Goal: Information Seeking & Learning: Learn about a topic

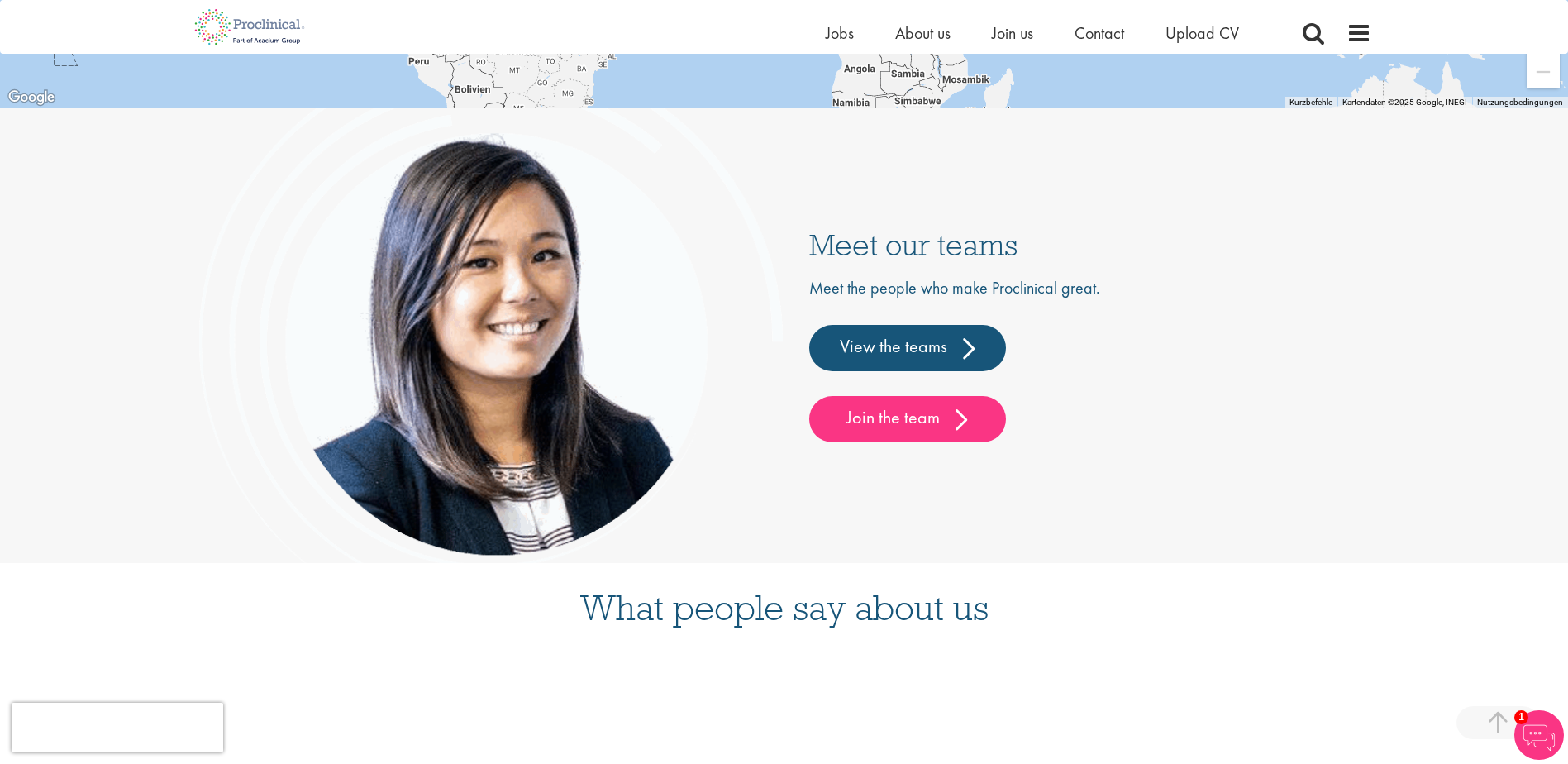
scroll to position [4087, 0]
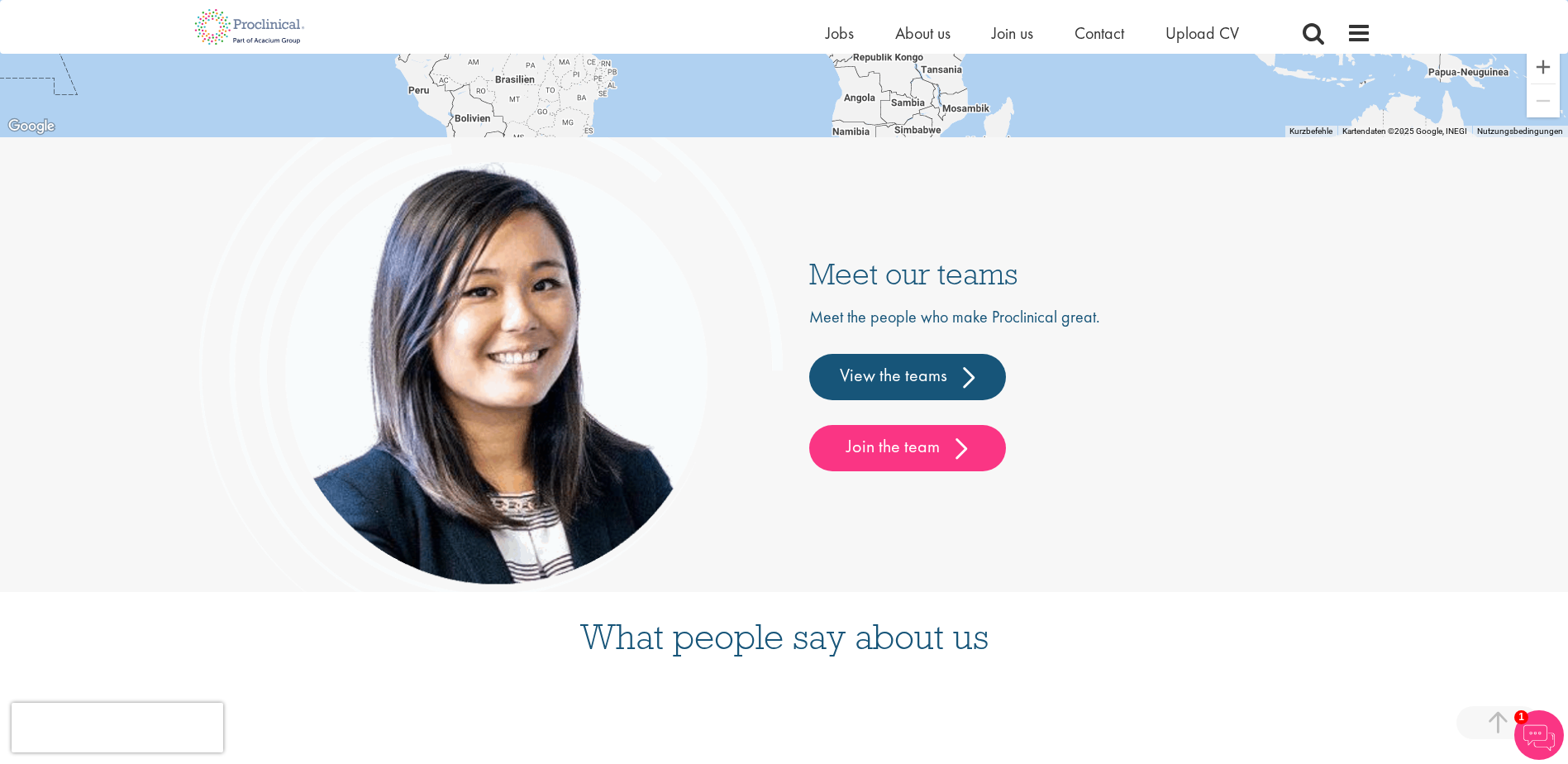
drag, startPoint x: 1067, startPoint y: 443, endPoint x: 792, endPoint y: 245, distance: 338.9
click at [792, 245] on div "Meet our teams Meet the people who make Proclinical great. View the teams Join …" at bounding box center [784, 365] width 1174 height 455
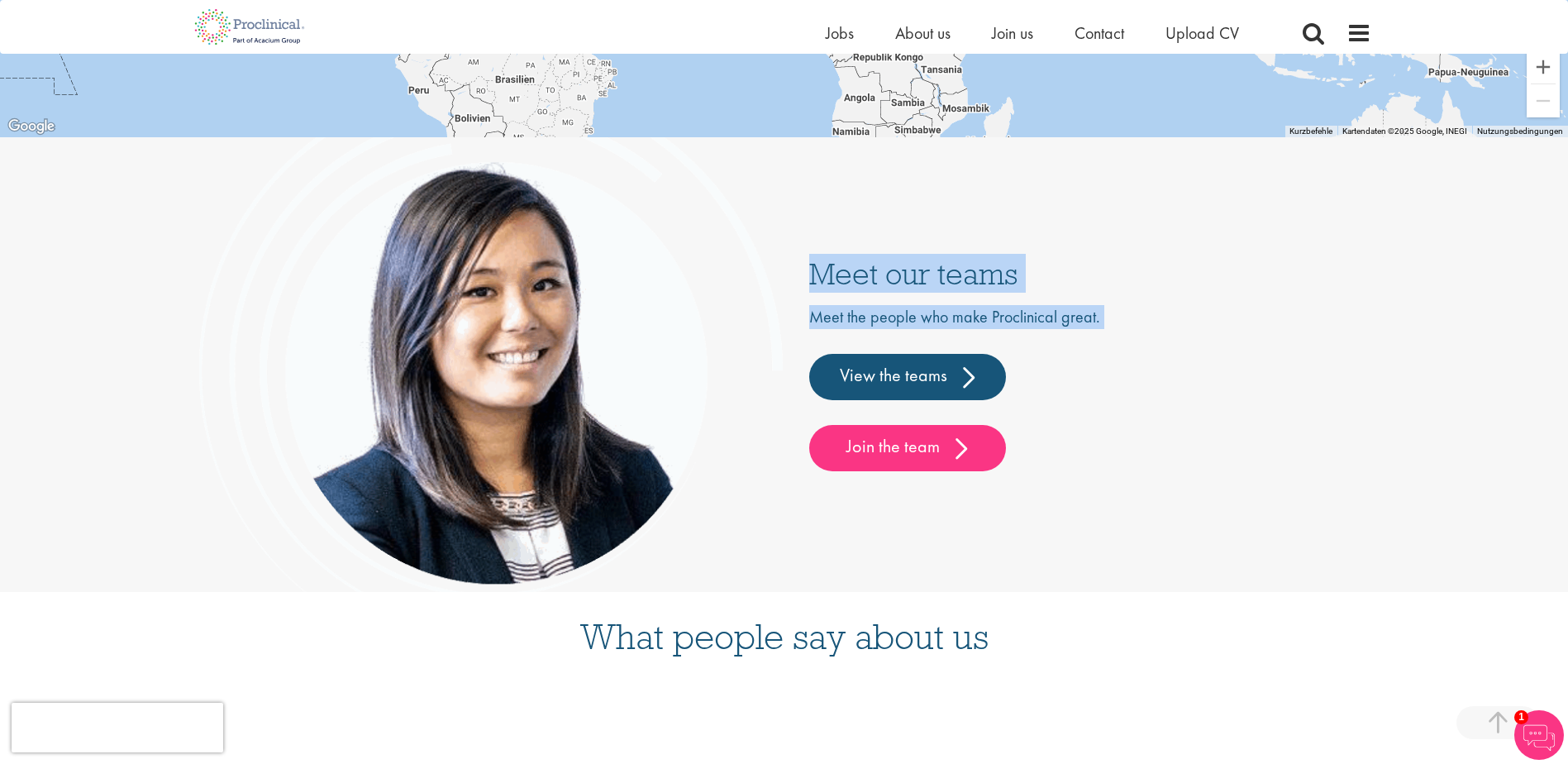
drag, startPoint x: 792, startPoint y: 245, endPoint x: 1251, endPoint y: 476, distance: 513.9
click at [1251, 476] on div "Meet our teams Meet the people who make Proclinical great. View the teams Join …" at bounding box center [784, 365] width 1174 height 455
click at [1247, 477] on div "Meet our teams Meet the people who make Proclinical great. View the teams Join …" at bounding box center [784, 365] width 1174 height 455
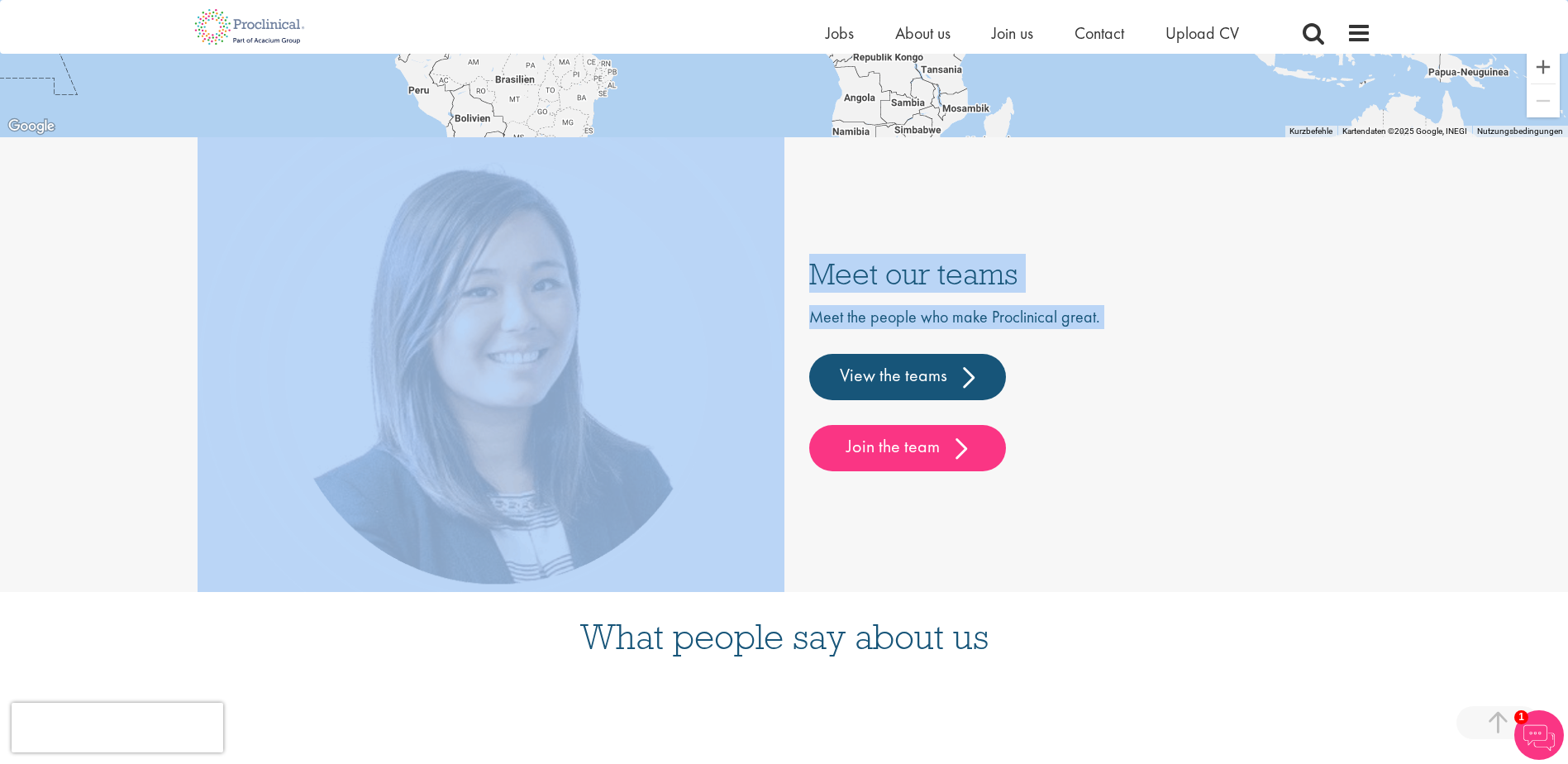
drag, startPoint x: 1247, startPoint y: 477, endPoint x: 758, endPoint y: 262, distance: 534.2
click at [758, 262] on div "Meet our teams Meet the people who make Proclinical great. View the teams Join …" at bounding box center [784, 365] width 1174 height 455
click at [758, 262] on img at bounding box center [491, 353] width 587 height 550
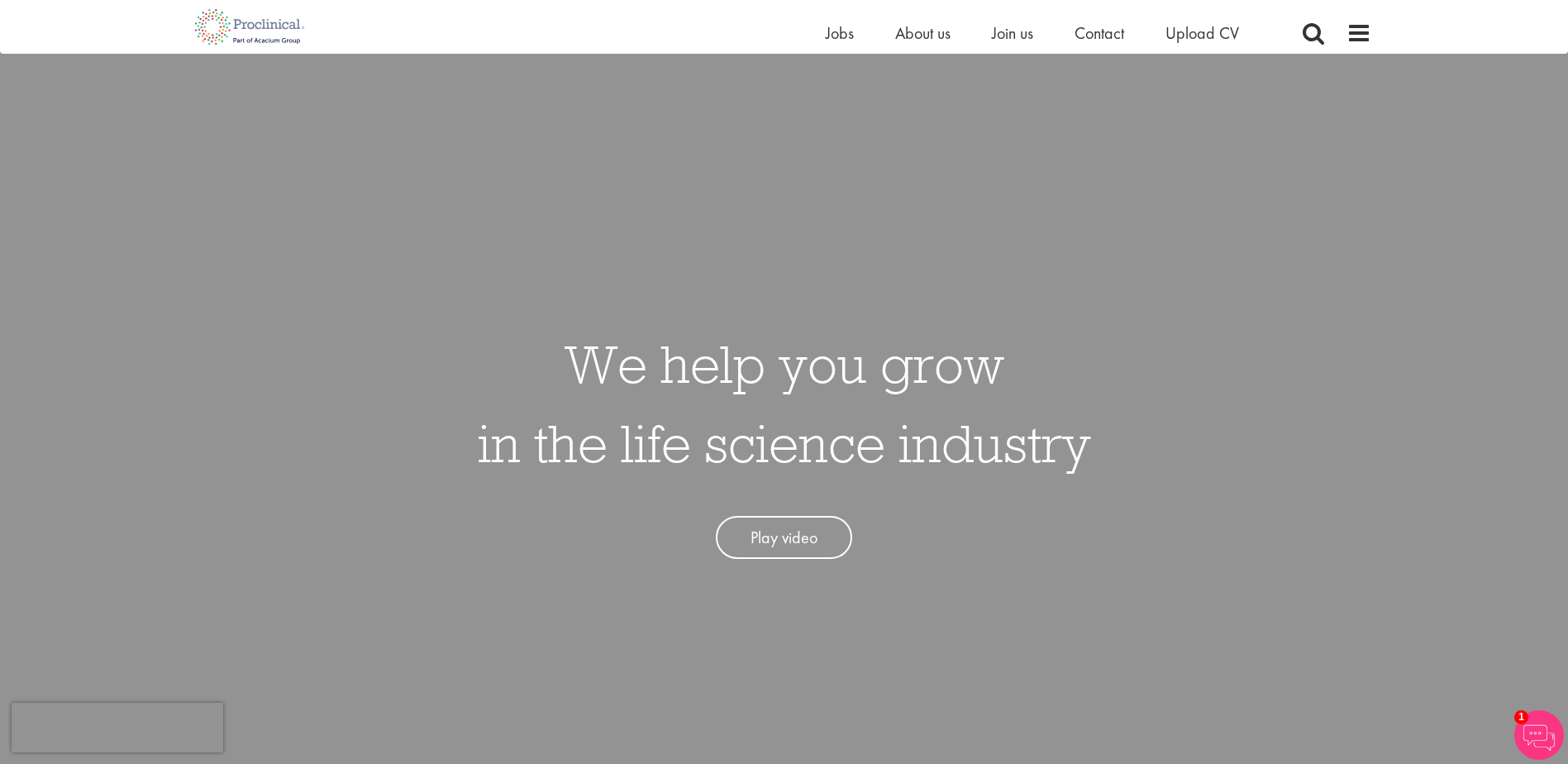
scroll to position [0, 0]
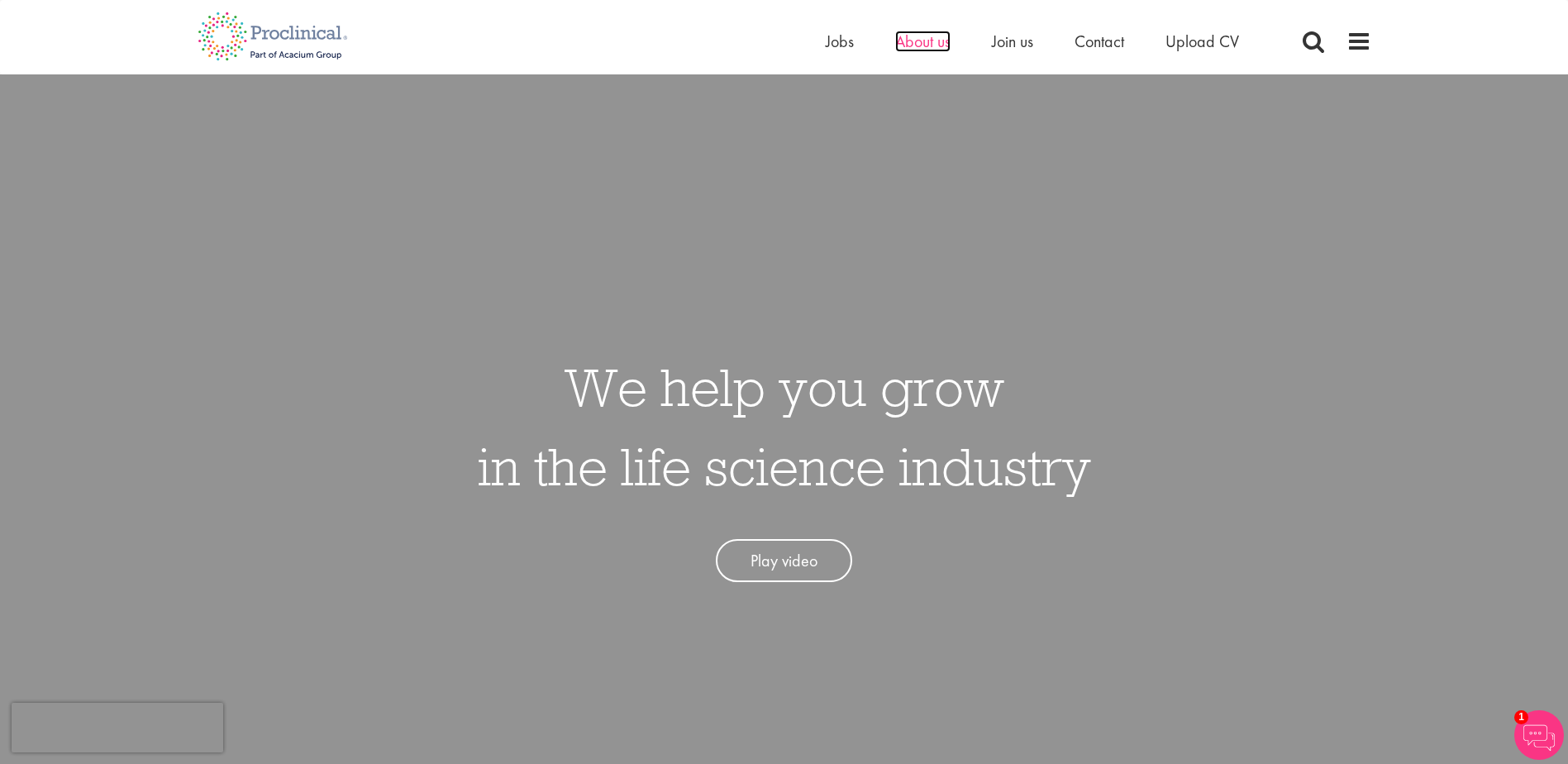
click at [937, 44] on span "About us" at bounding box center [923, 41] width 56 height 22
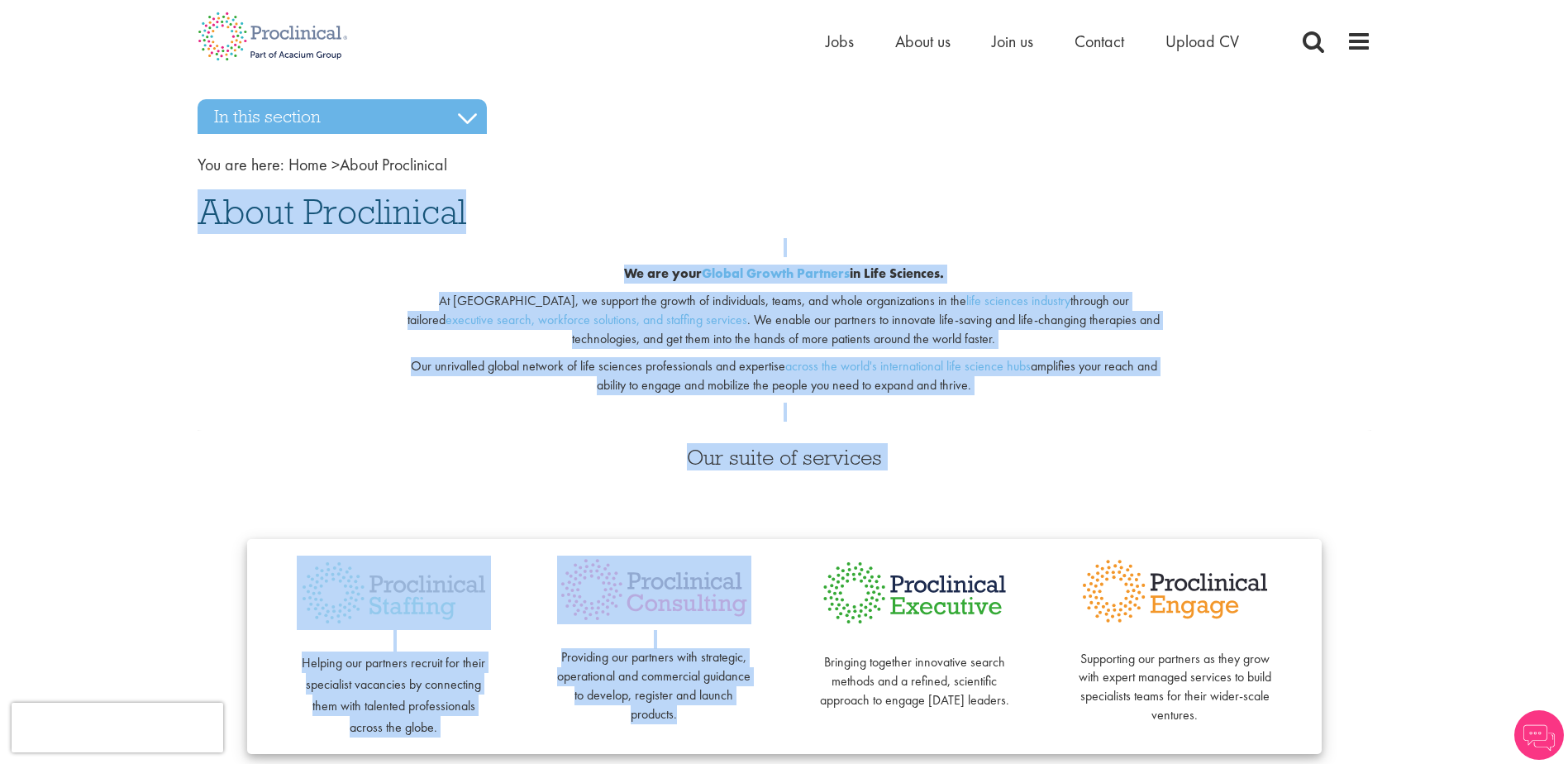
drag, startPoint x: 678, startPoint y: 242, endPoint x: 934, endPoint y: 493, distance: 358.5
click at [934, 493] on div "Our suite of services Helping our partners recruit for their specialist vacanci…" at bounding box center [784, 612] width 1198 height 365
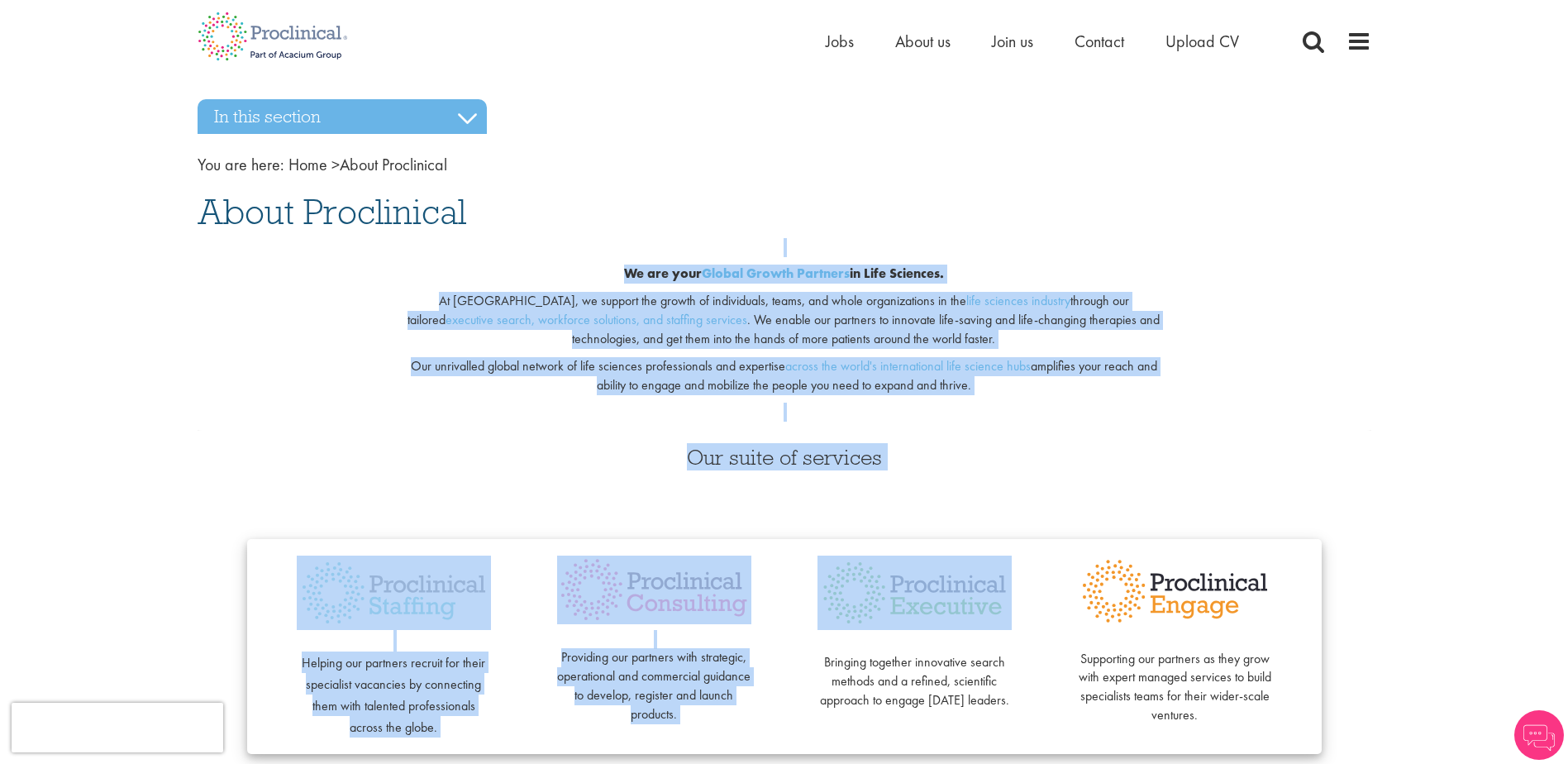
drag, startPoint x: 934, startPoint y: 493, endPoint x: 526, endPoint y: 197, distance: 504.1
click at [526, 197] on h1 "About Proclinical" at bounding box center [784, 211] width 1174 height 37
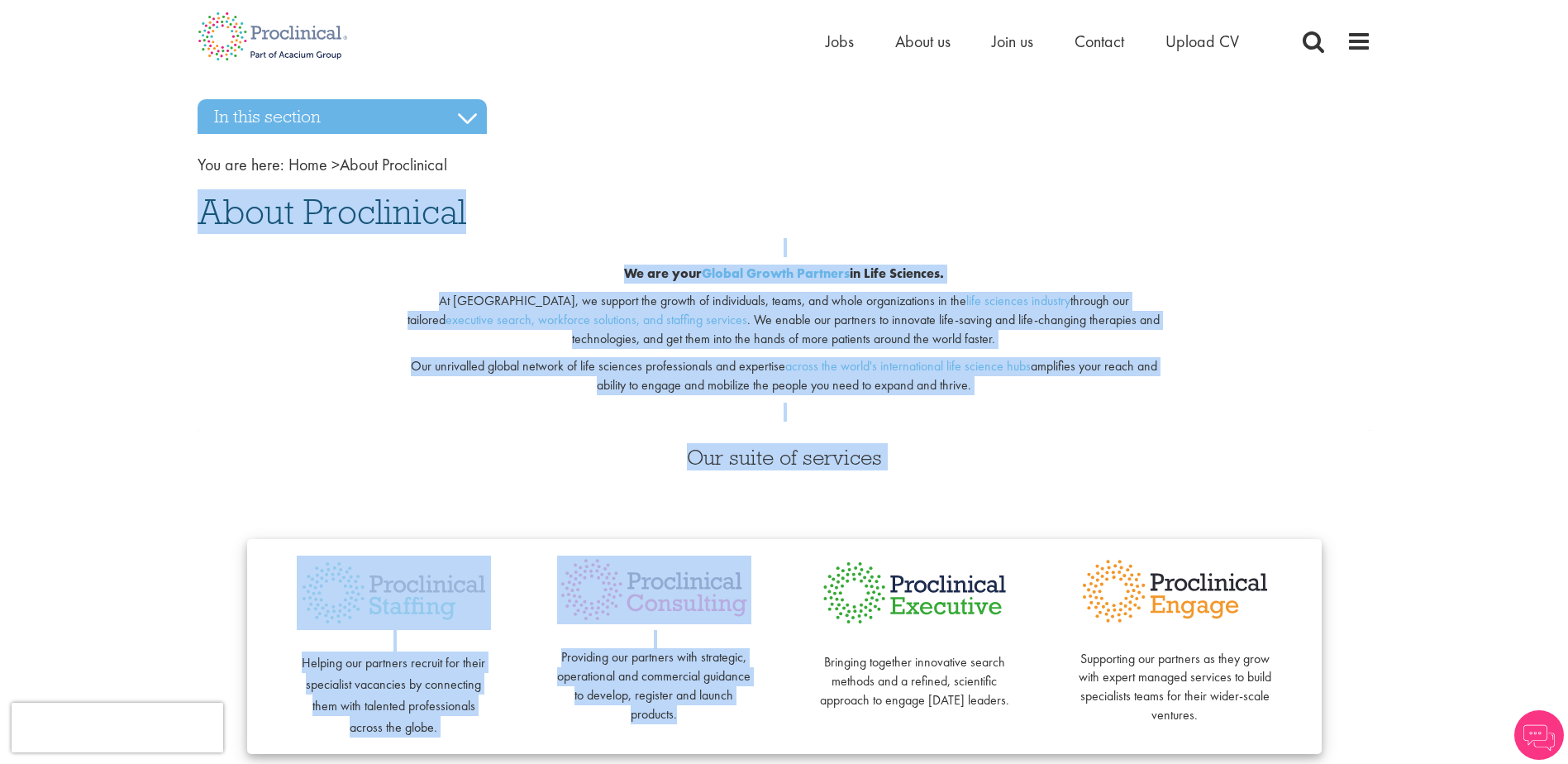
drag, startPoint x: 526, startPoint y: 166, endPoint x: 871, endPoint y: 503, distance: 482.3
click at [1030, 505] on div "Helping our partners recruit for their specialist vacancies by connecting them …" at bounding box center [784, 644] width 1174 height 286
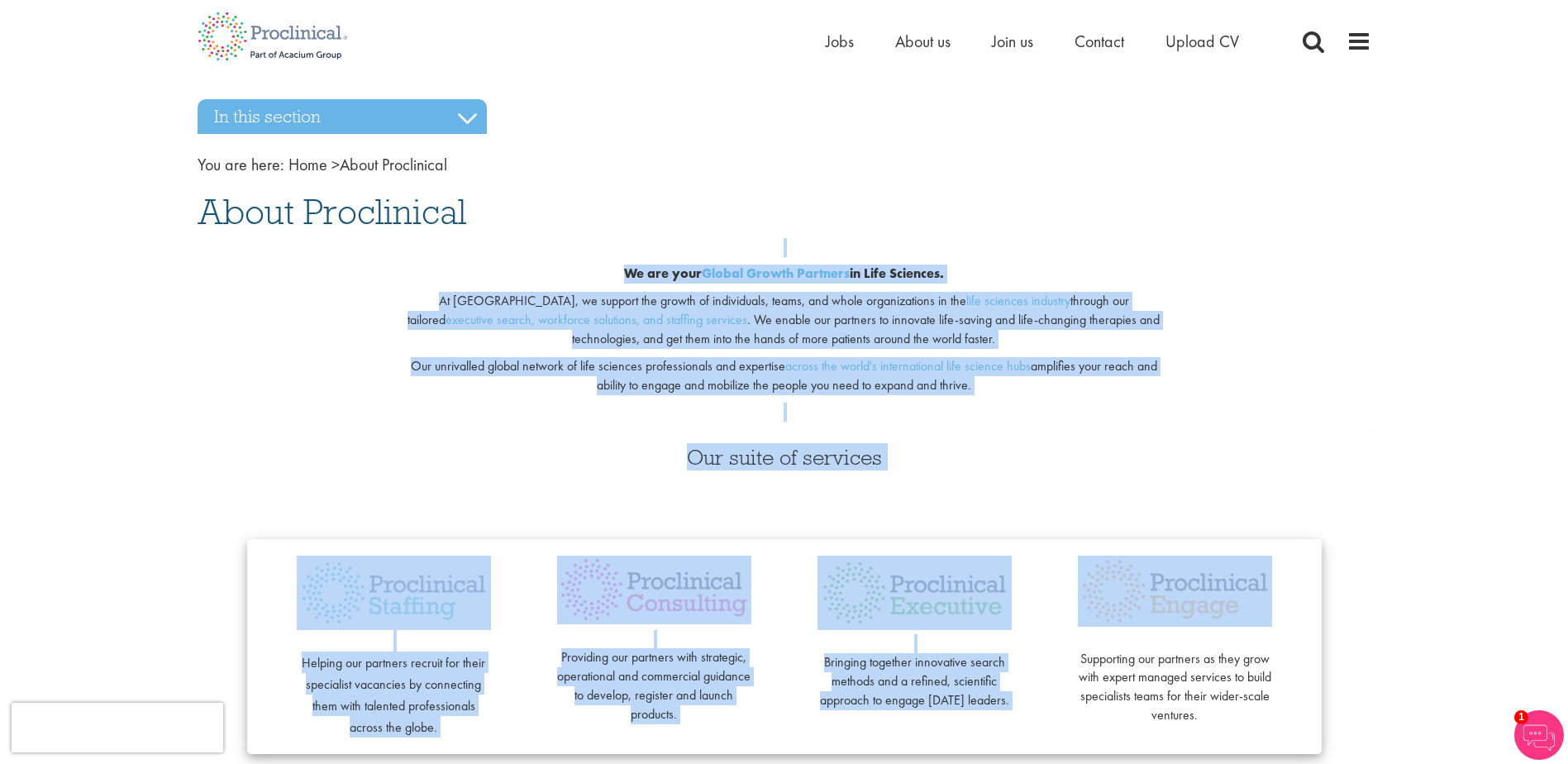
drag, startPoint x: 1294, startPoint y: 528, endPoint x: 1050, endPoint y: 173, distance: 430.8
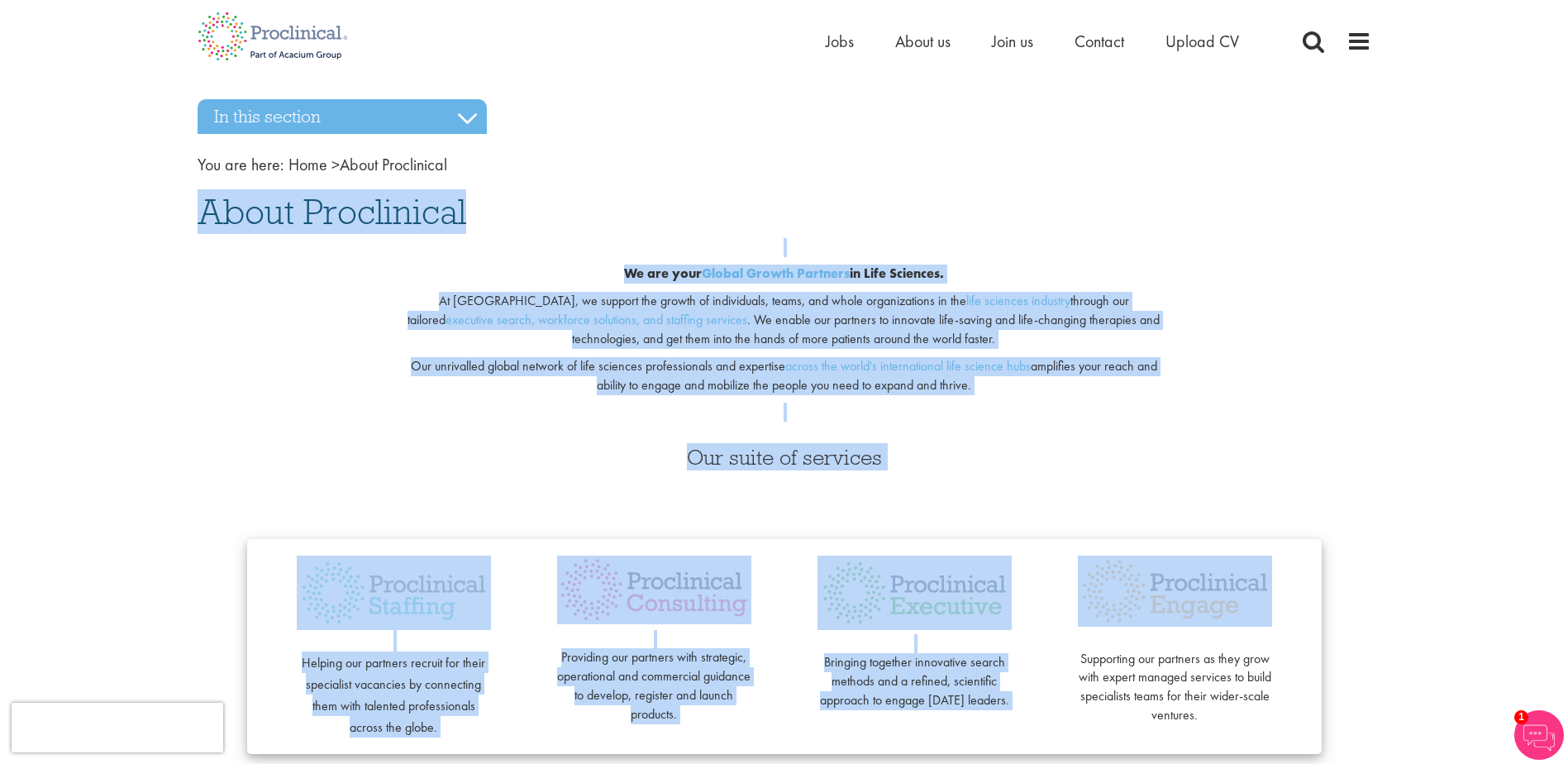
click at [1050, 173] on nav "You are here: Home > About Proclinical" at bounding box center [784, 164] width 1174 height 24
drag, startPoint x: 1050, startPoint y: 173, endPoint x: 1279, endPoint y: 682, distance: 558.1
drag, startPoint x: 1279, startPoint y: 682, endPoint x: 1360, endPoint y: 683, distance: 81.0
click at [1368, 683] on div "Helping our partners recruit for their specialist vacancies by connecting them …" at bounding box center [784, 644] width 1174 height 286
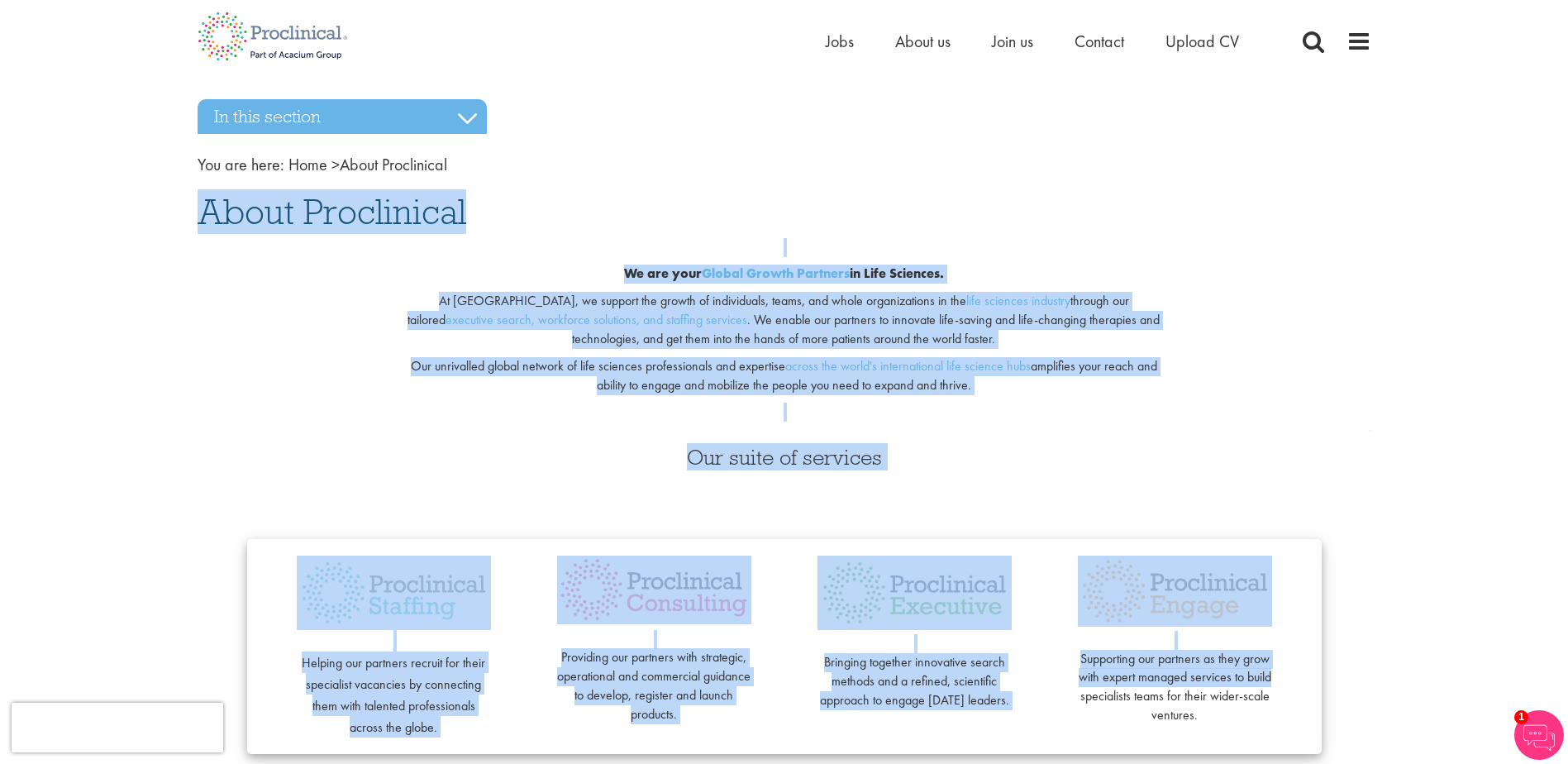
drag, startPoint x: 1351, startPoint y: 681, endPoint x: 702, endPoint y: 147, distance: 840.5
drag, startPoint x: 702, startPoint y: 147, endPoint x: 1307, endPoint y: 607, distance: 760.0
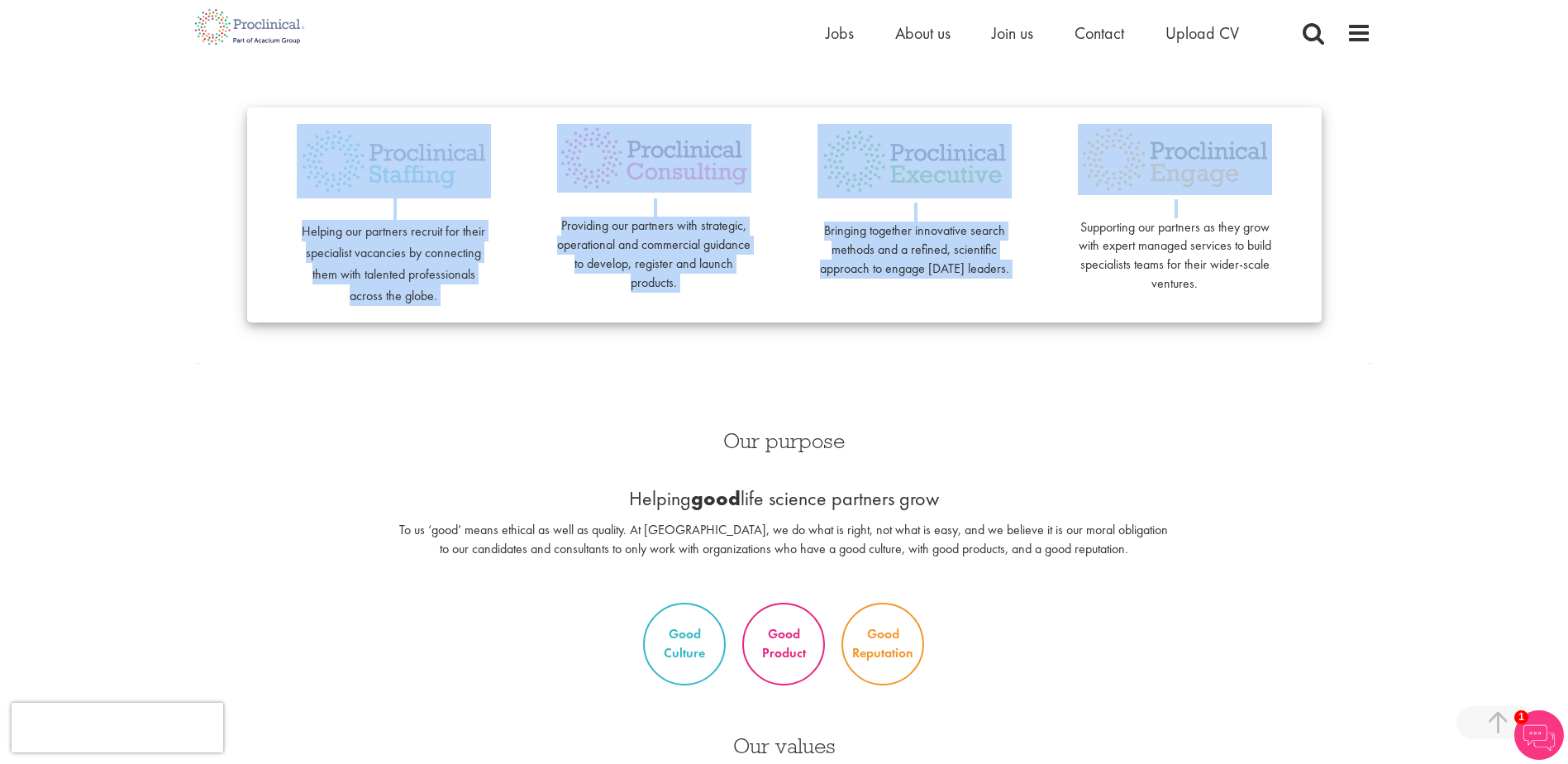
scroll to position [496, 0]
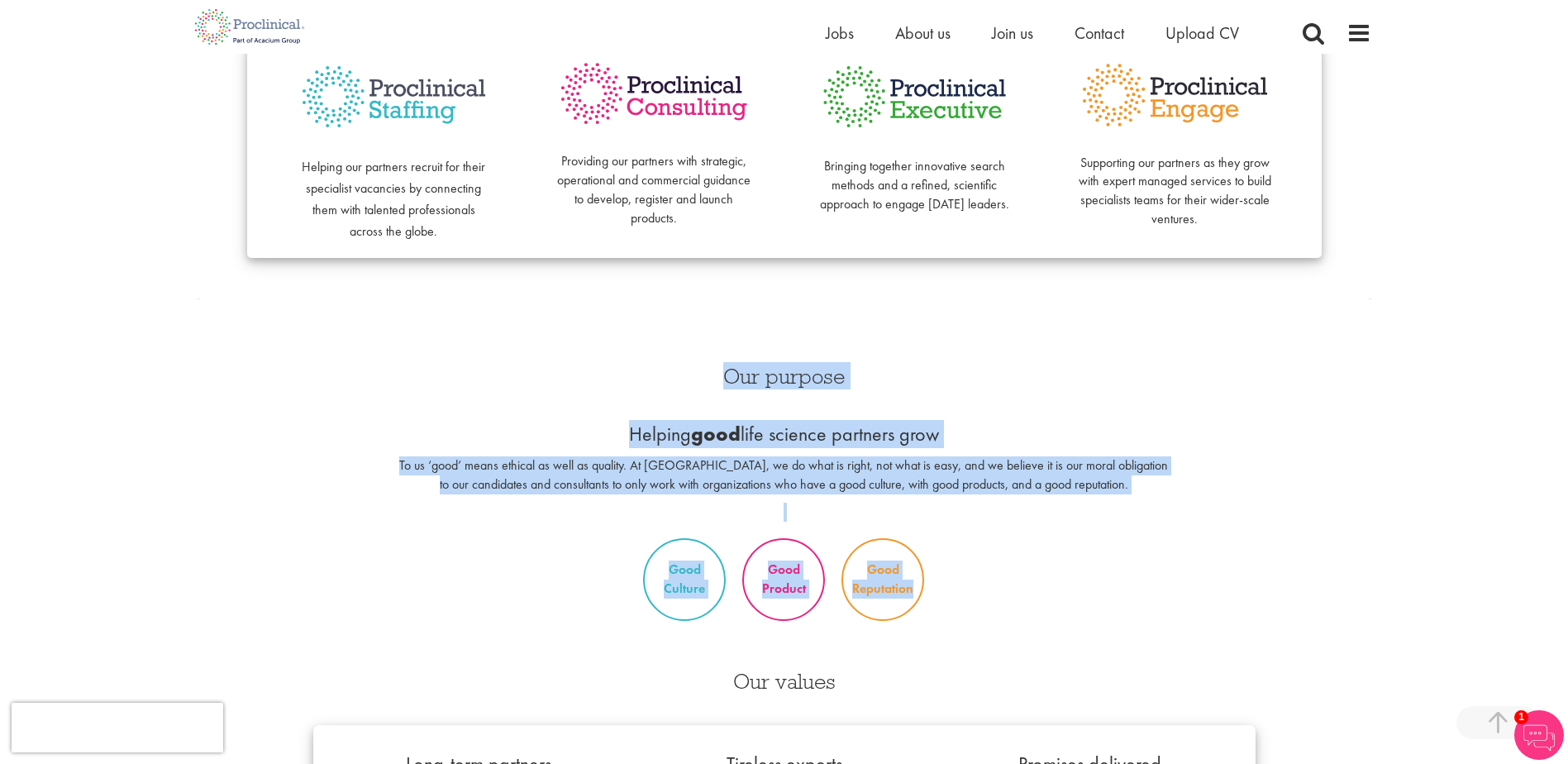
drag, startPoint x: 831, startPoint y: 549, endPoint x: 614, endPoint y: 363, distance: 285.8
click at [614, 363] on div "Our purpose Helping good life science partners grow To us ‘good’ means ethical …" at bounding box center [784, 502] width 1174 height 306
click at [614, 363] on div "Our purpose Helping good life science partners grow To us ‘good’ means ethical …" at bounding box center [784, 440] width 800 height 181
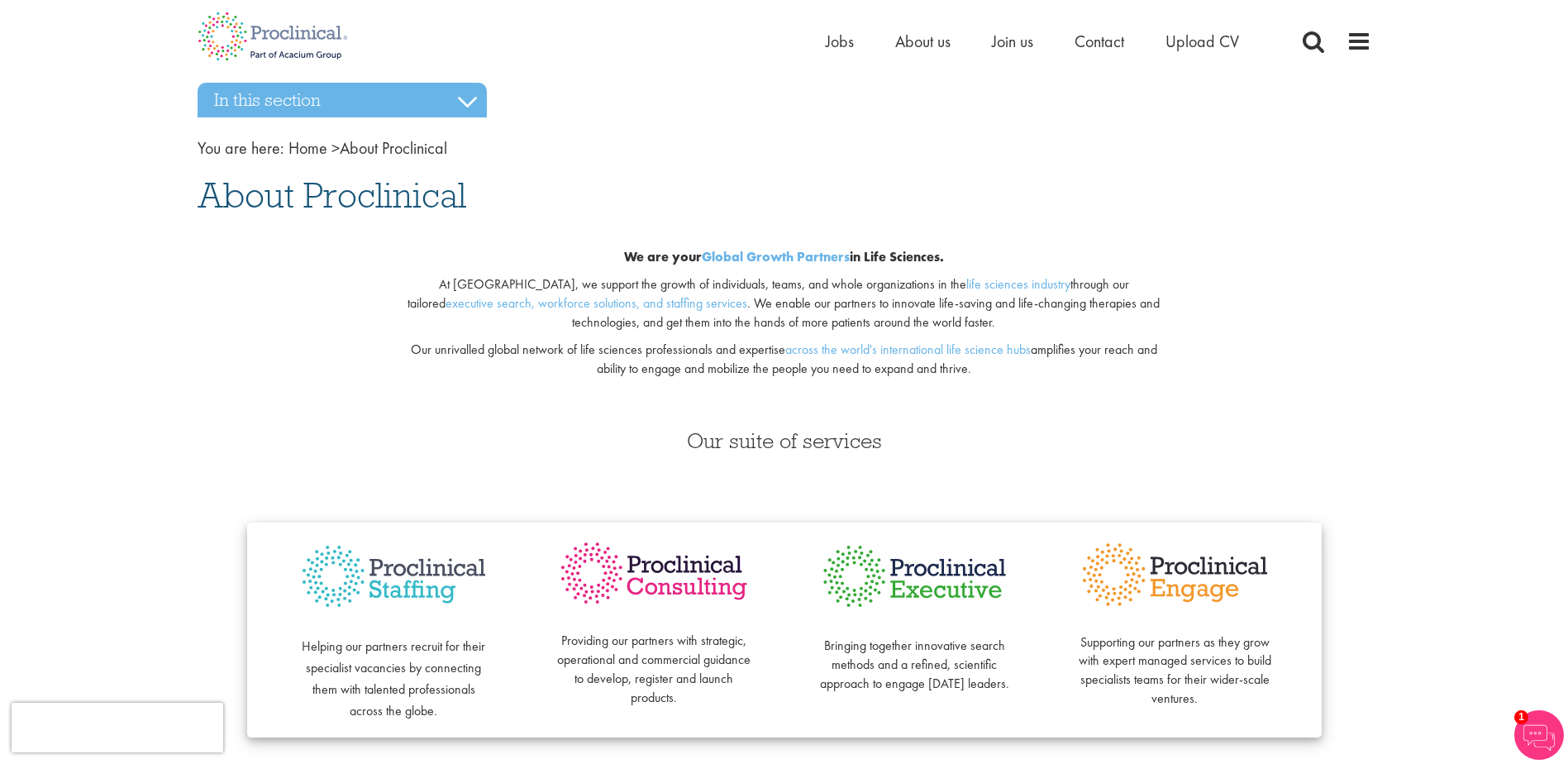
scroll to position [0, 0]
